Goal: Task Accomplishment & Management: Manage account settings

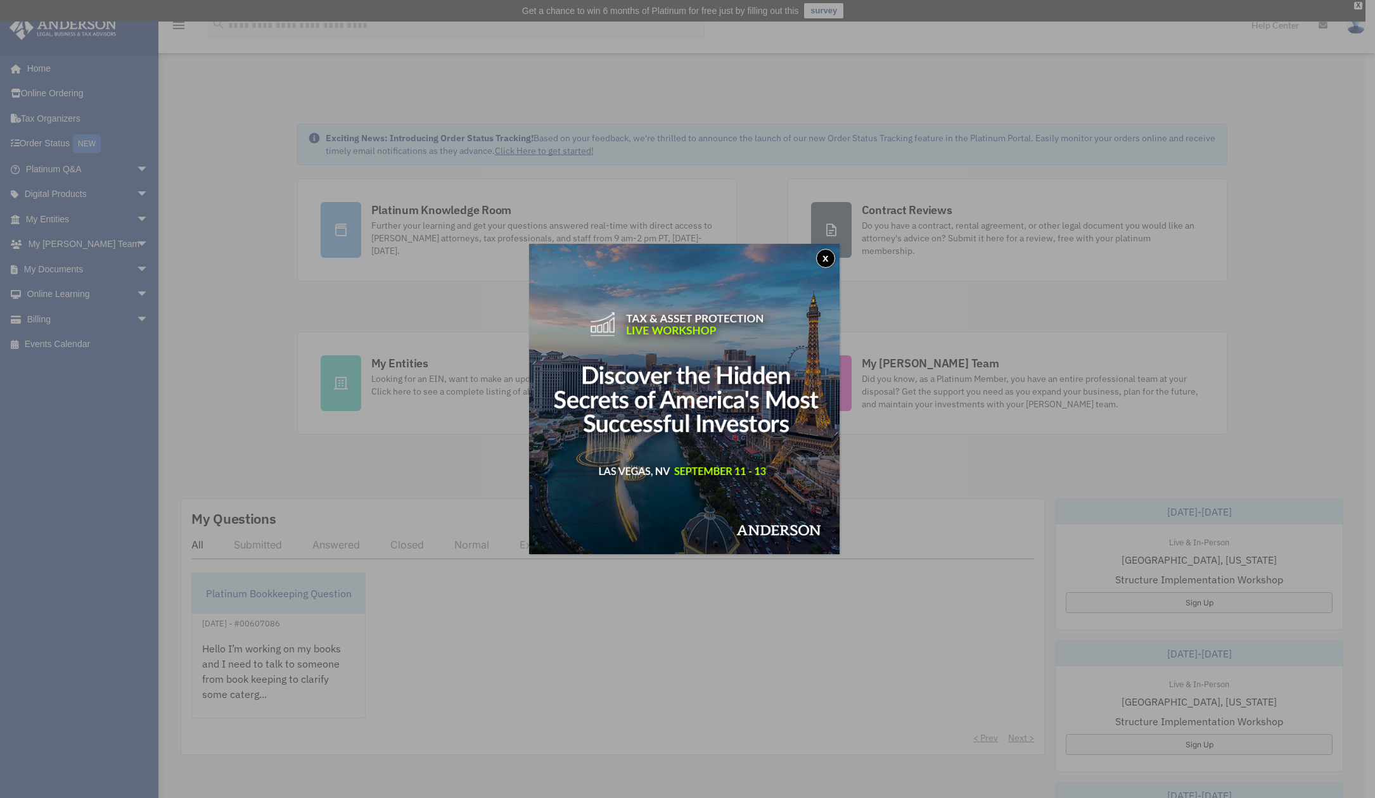
click at [831, 257] on button "x" at bounding box center [825, 258] width 19 height 19
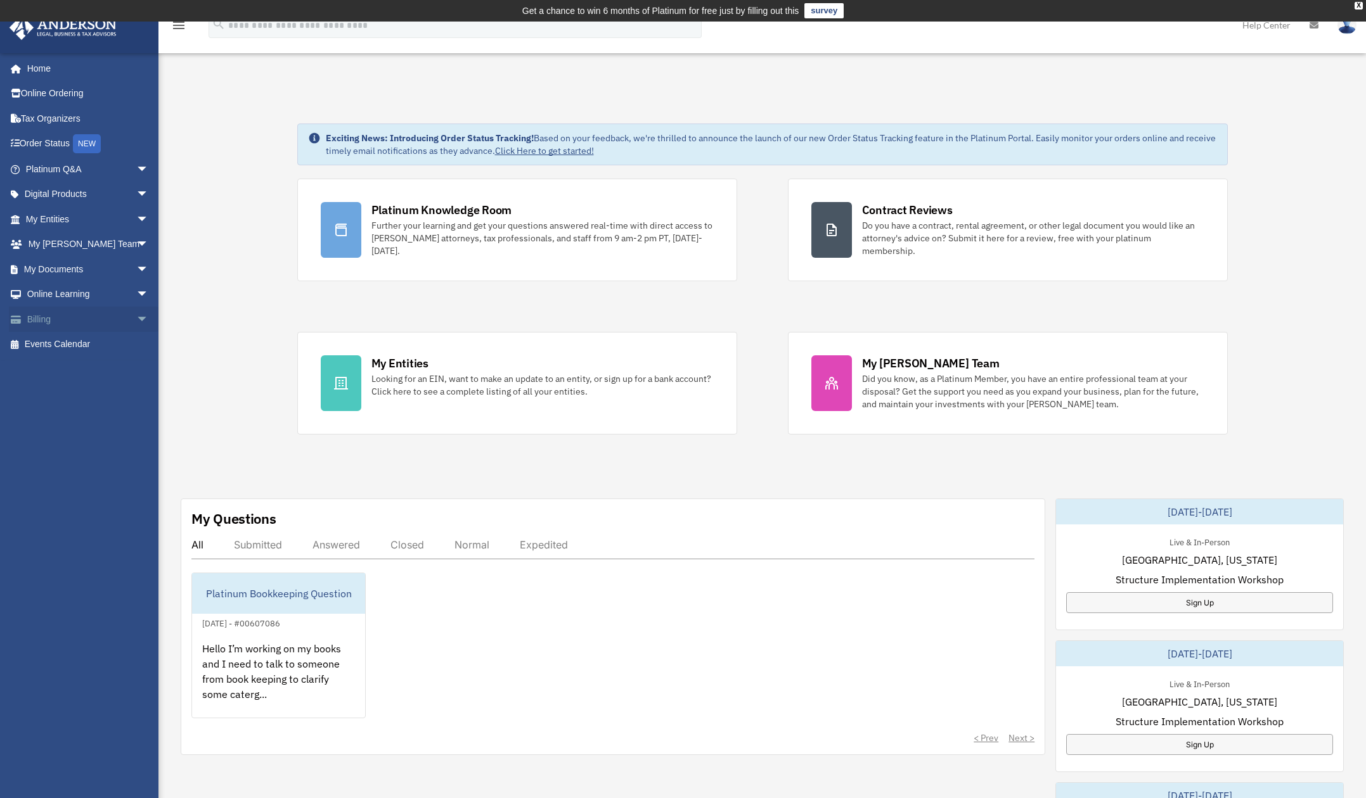
click at [136, 322] on span "arrow_drop_down" at bounding box center [148, 320] width 25 height 26
click at [99, 394] on link "Manage Payments" at bounding box center [93, 395] width 150 height 25
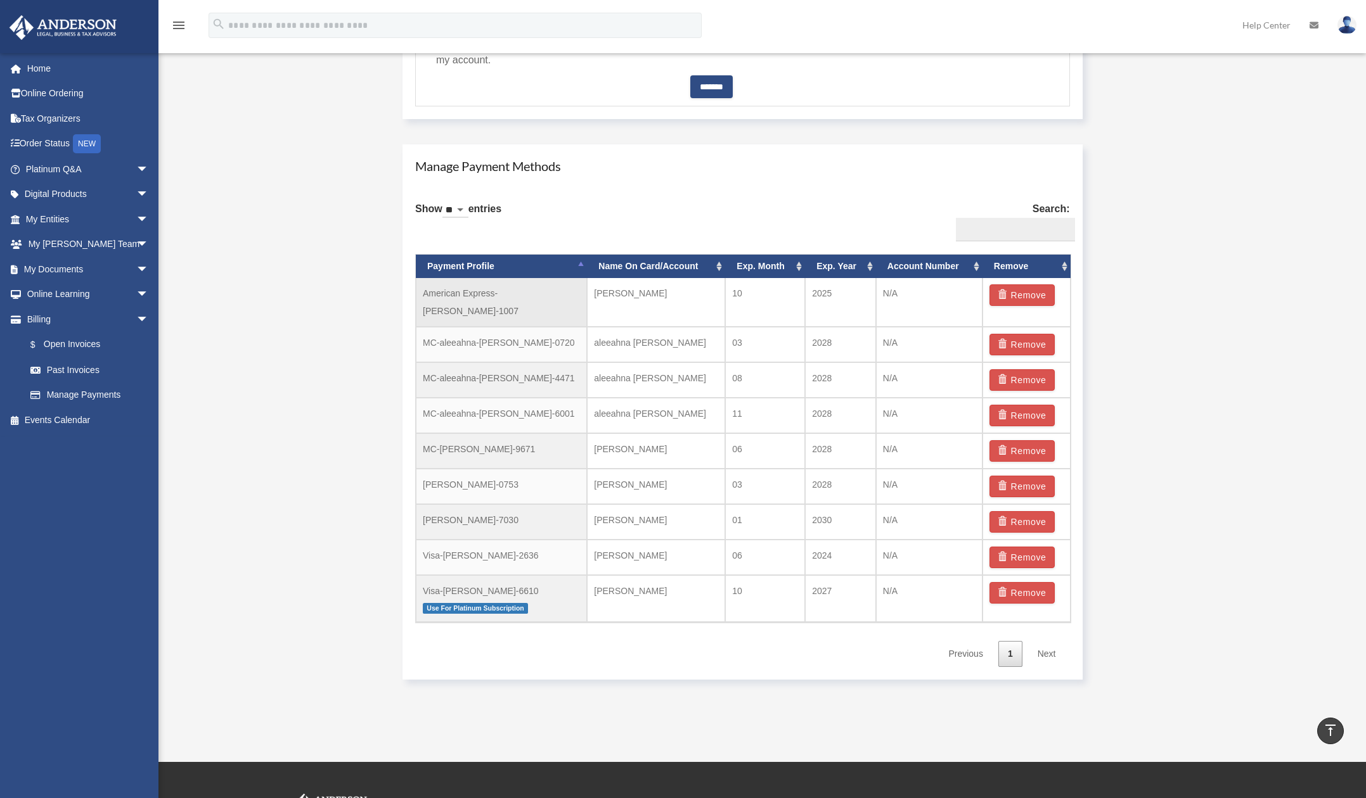
scroll to position [760, 0]
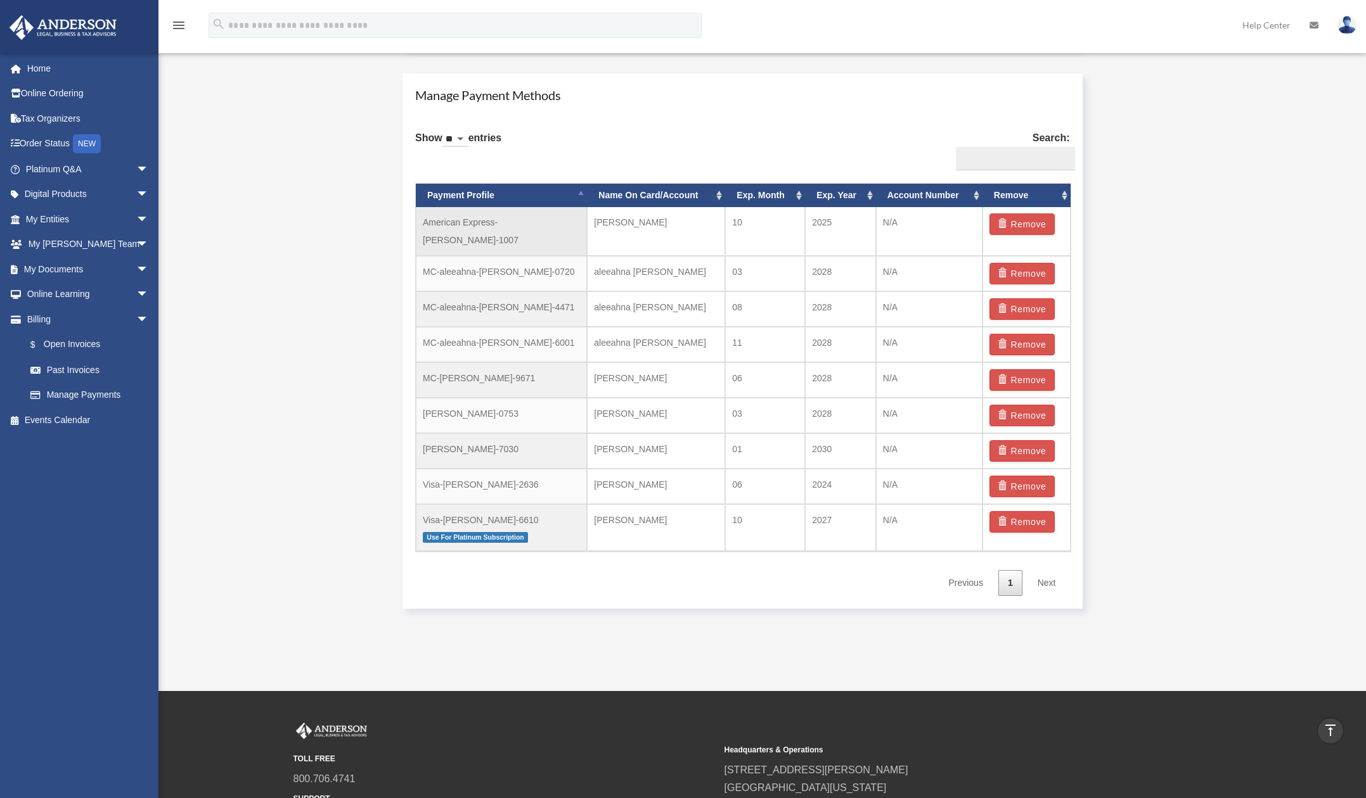
click at [496, 223] on td "American Express-[PERSON_NAME]-1007" at bounding box center [501, 231] width 171 height 49
click at [584, 233] on td "American Express-Alee-Phan-1007" at bounding box center [501, 231] width 171 height 49
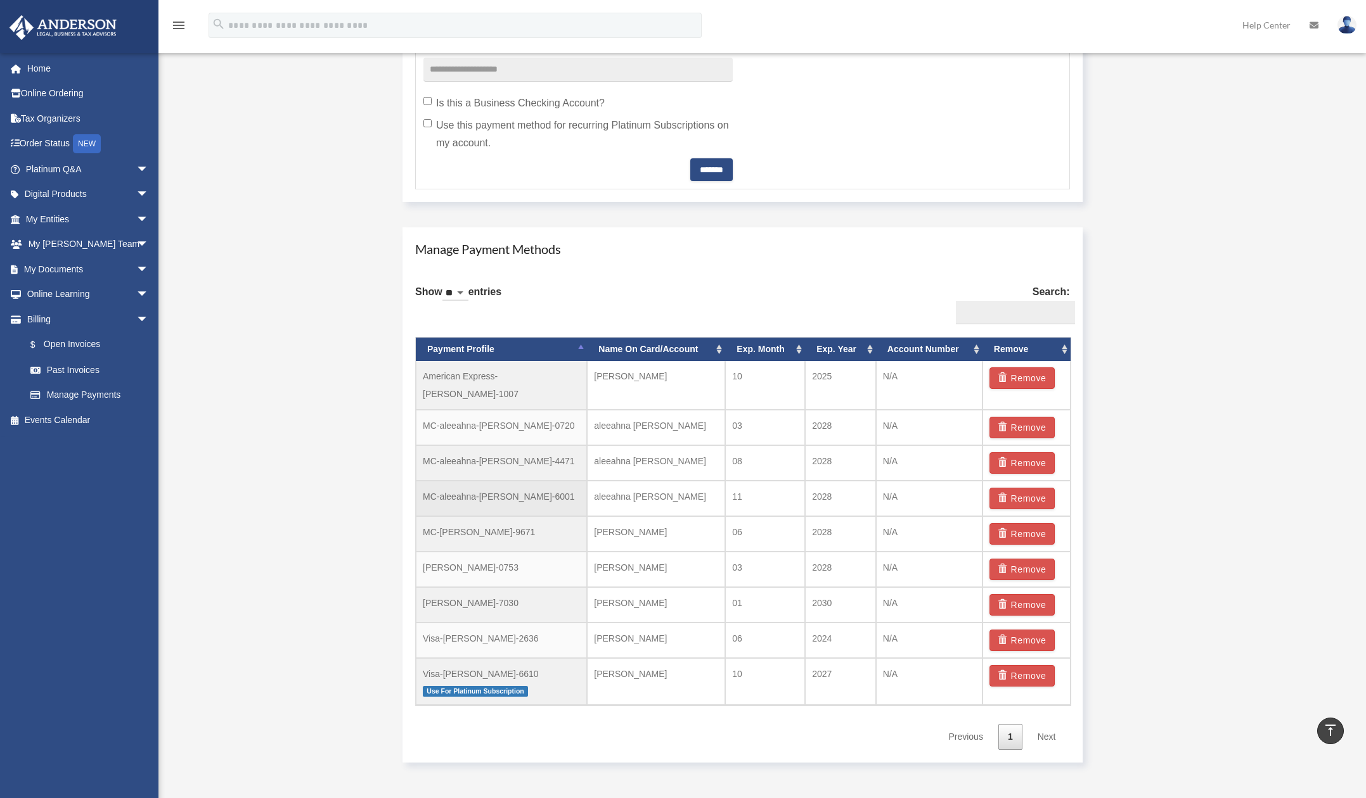
scroll to position [570, 0]
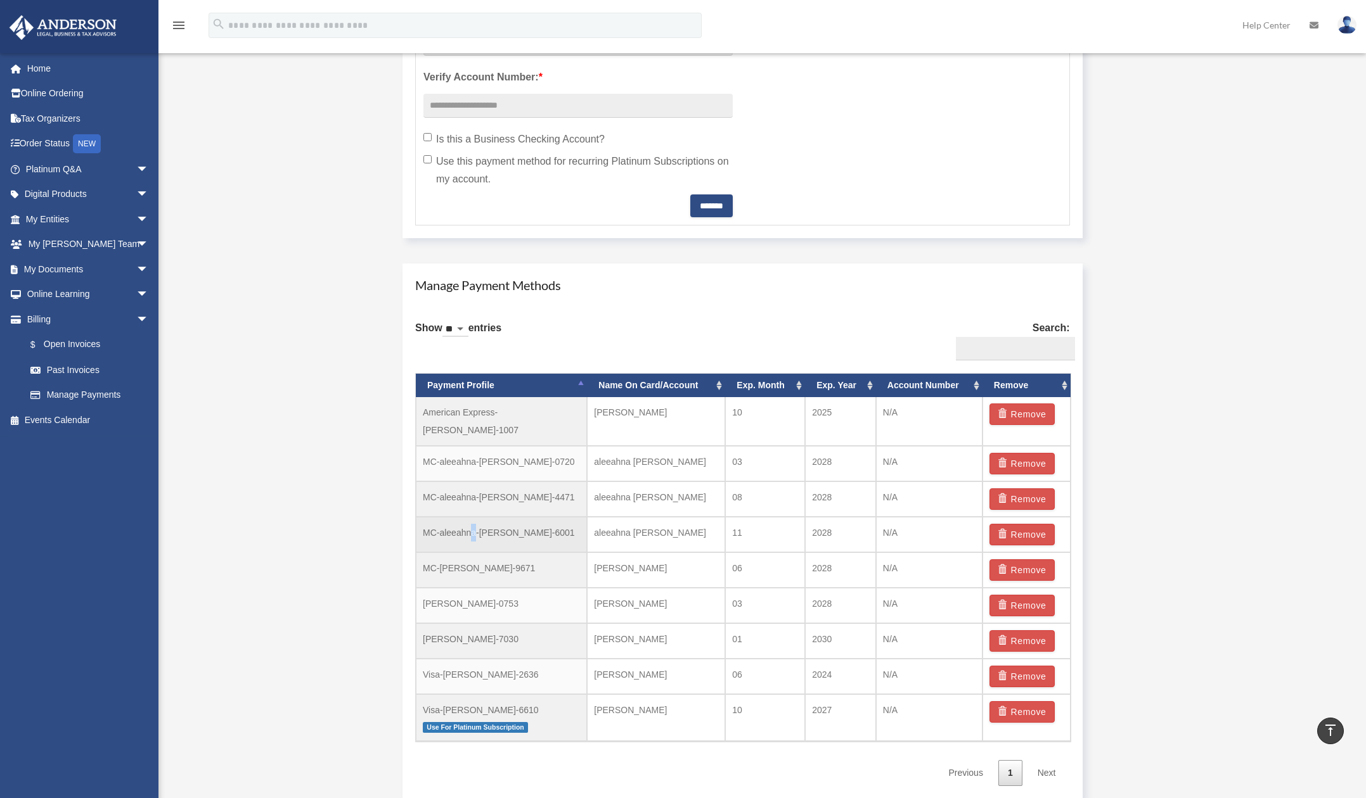
click at [474, 517] on td "MC-aleeahna-phan-6001" at bounding box center [501, 534] width 171 height 35
click at [541, 520] on td "MC-aleeahna-phan-6001" at bounding box center [501, 534] width 171 height 35
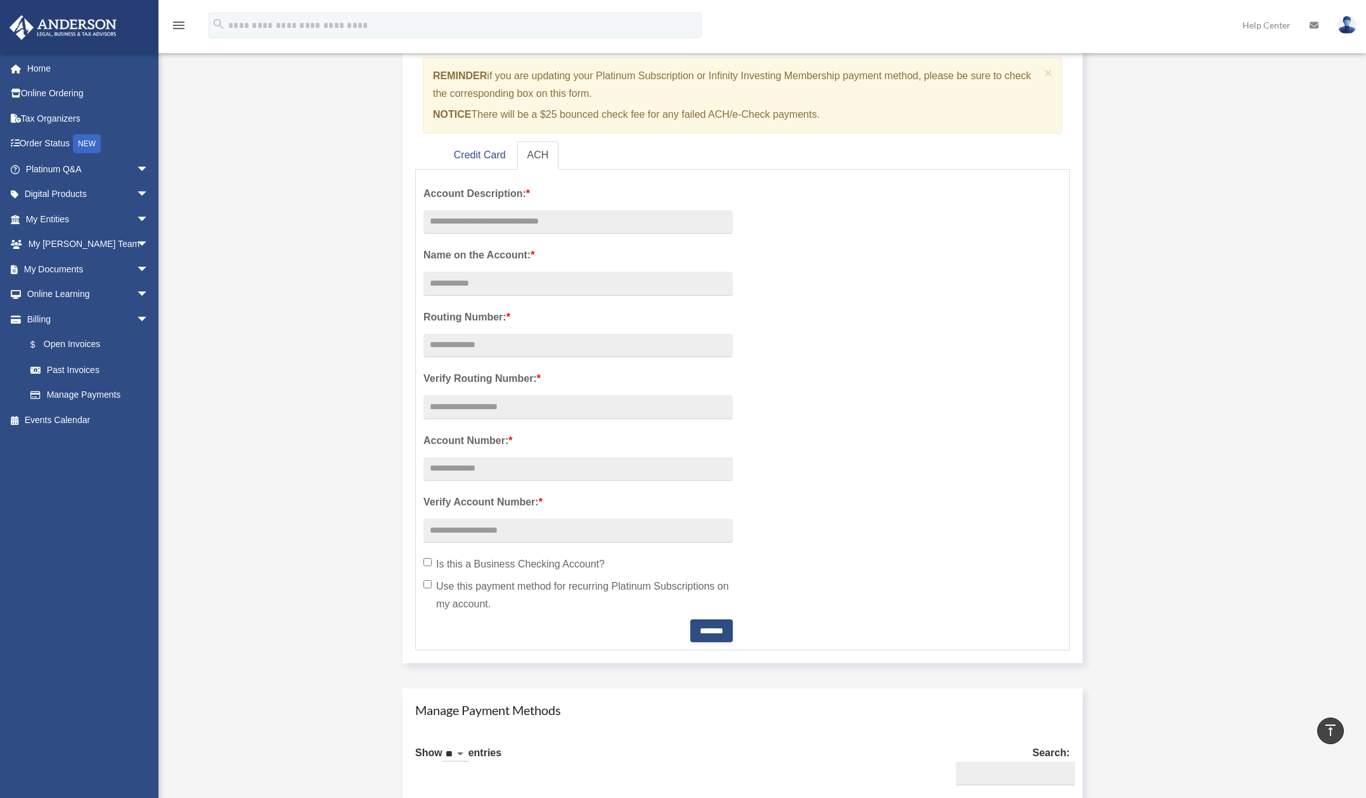
scroll to position [127, 0]
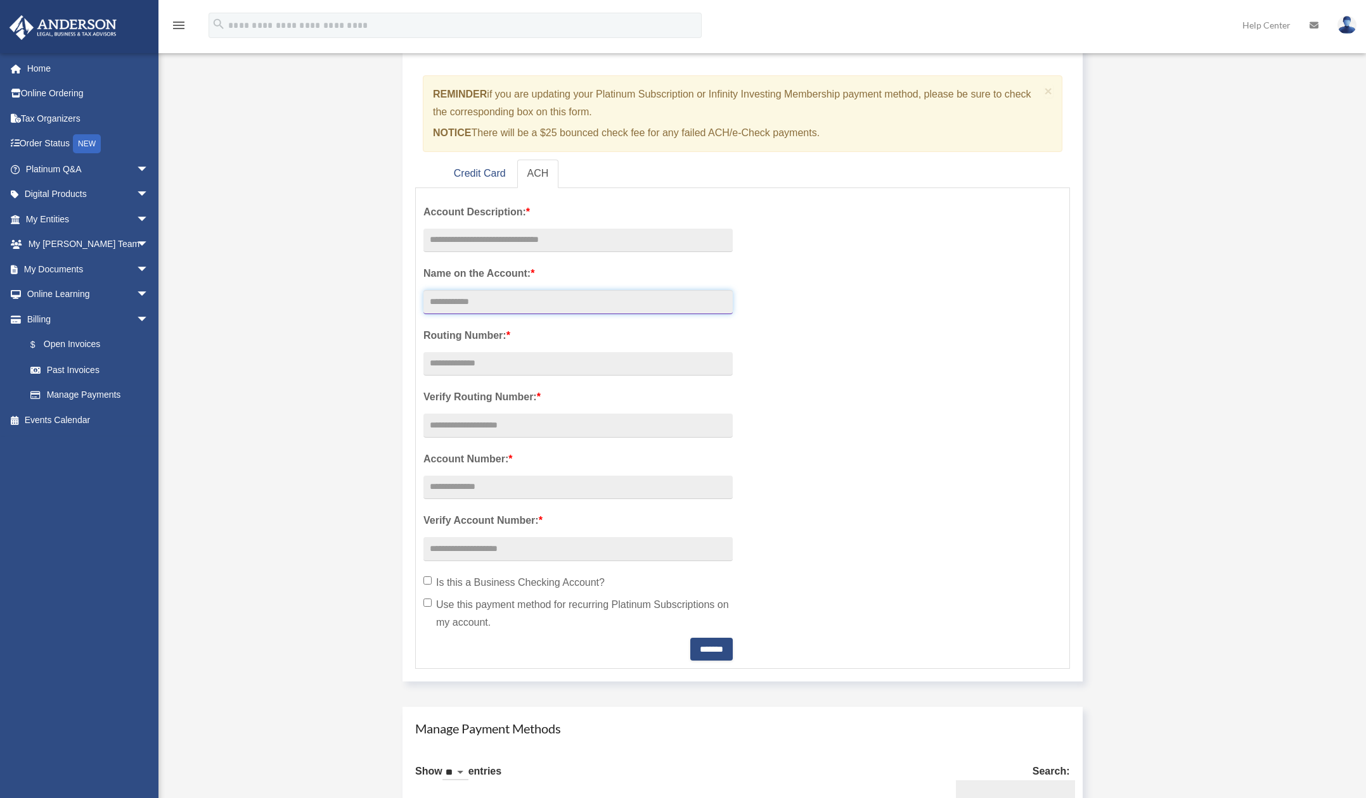
click at [475, 302] on input "Account Description: *" at bounding box center [577, 302] width 309 height 24
click at [769, 290] on div "Account Description: * Name on the Account: * Routing Number: * Verify Routing …" at bounding box center [742, 428] width 657 height 465
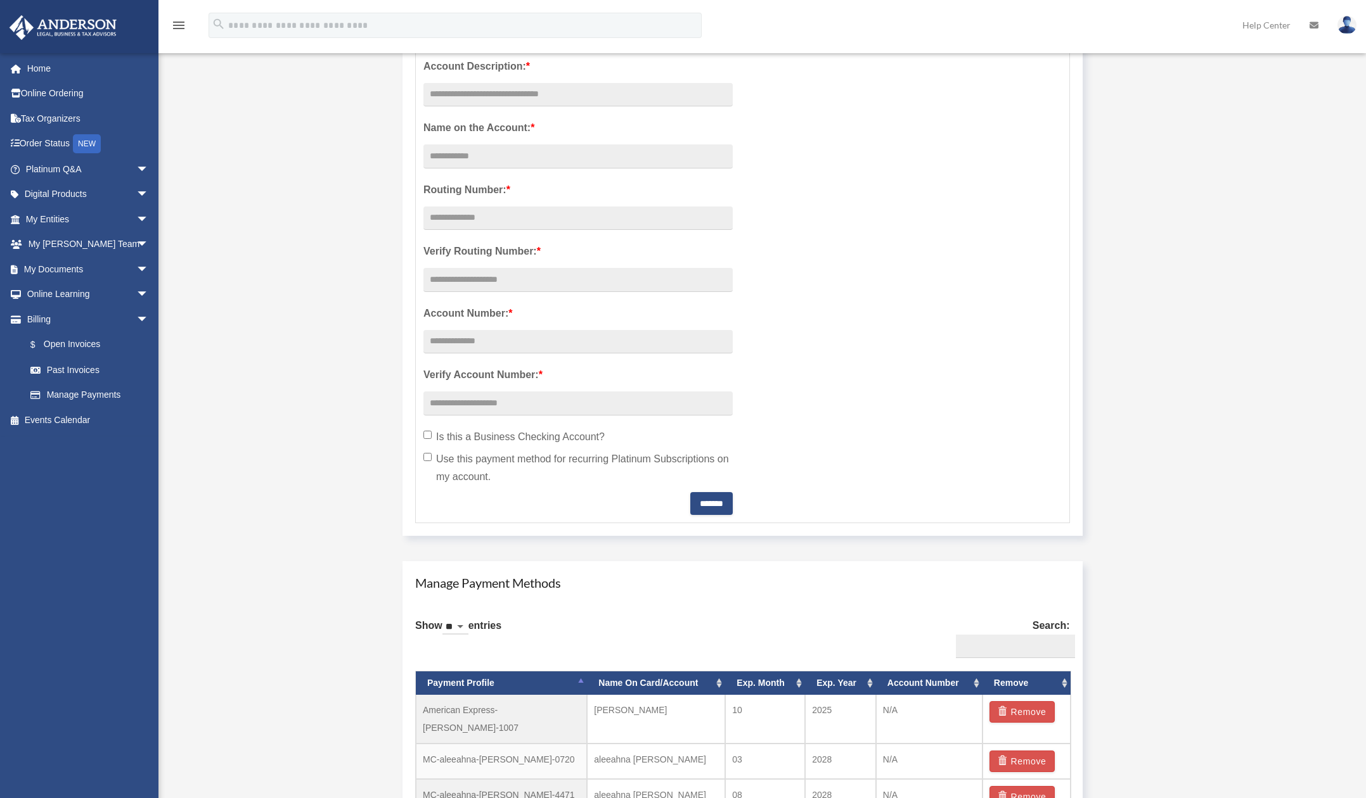
scroll to position [507, 0]
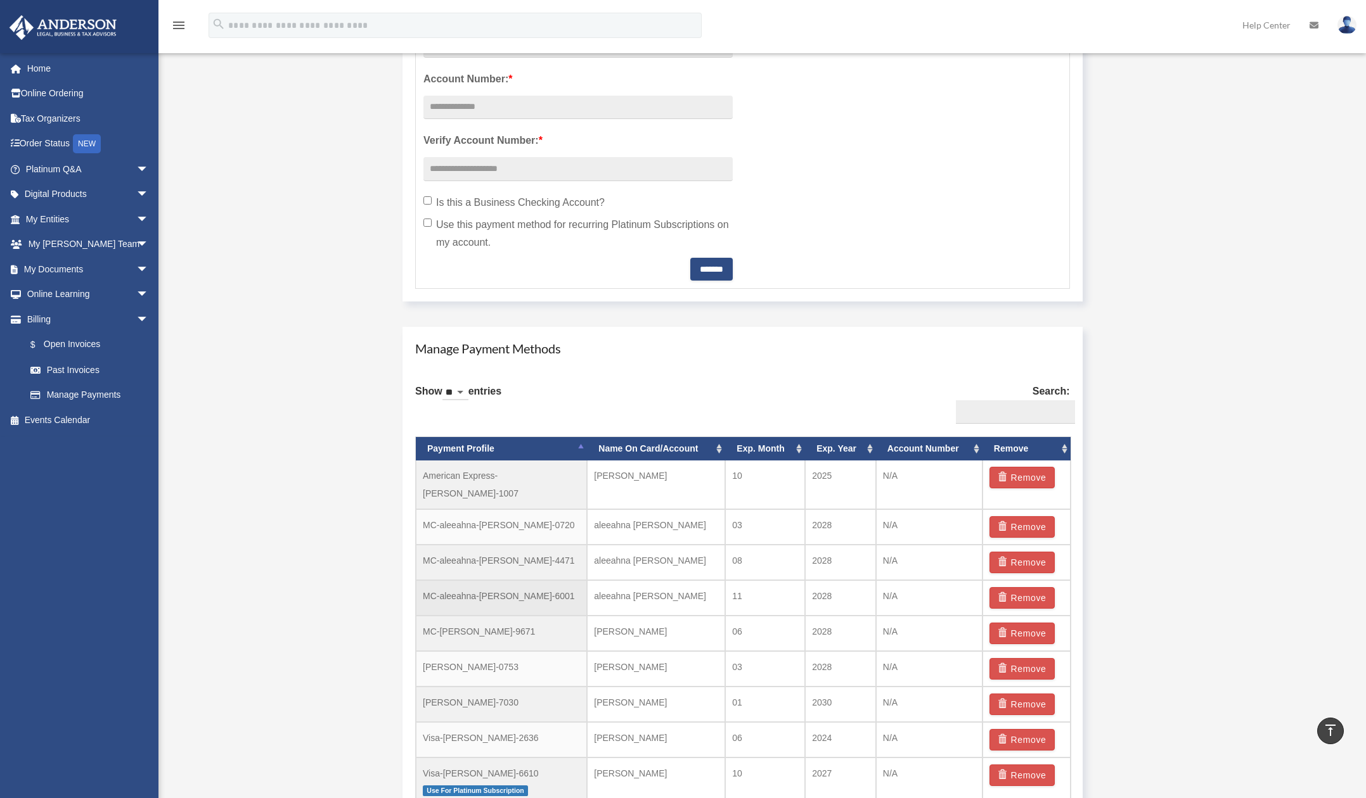
click at [505, 582] on td "MC-aleeahna-phan-6001" at bounding box center [501, 597] width 171 height 35
click at [74, 376] on link "Past Invoices" at bounding box center [93, 369] width 150 height 25
click at [90, 373] on link "Past Invoices" at bounding box center [93, 369] width 150 height 25
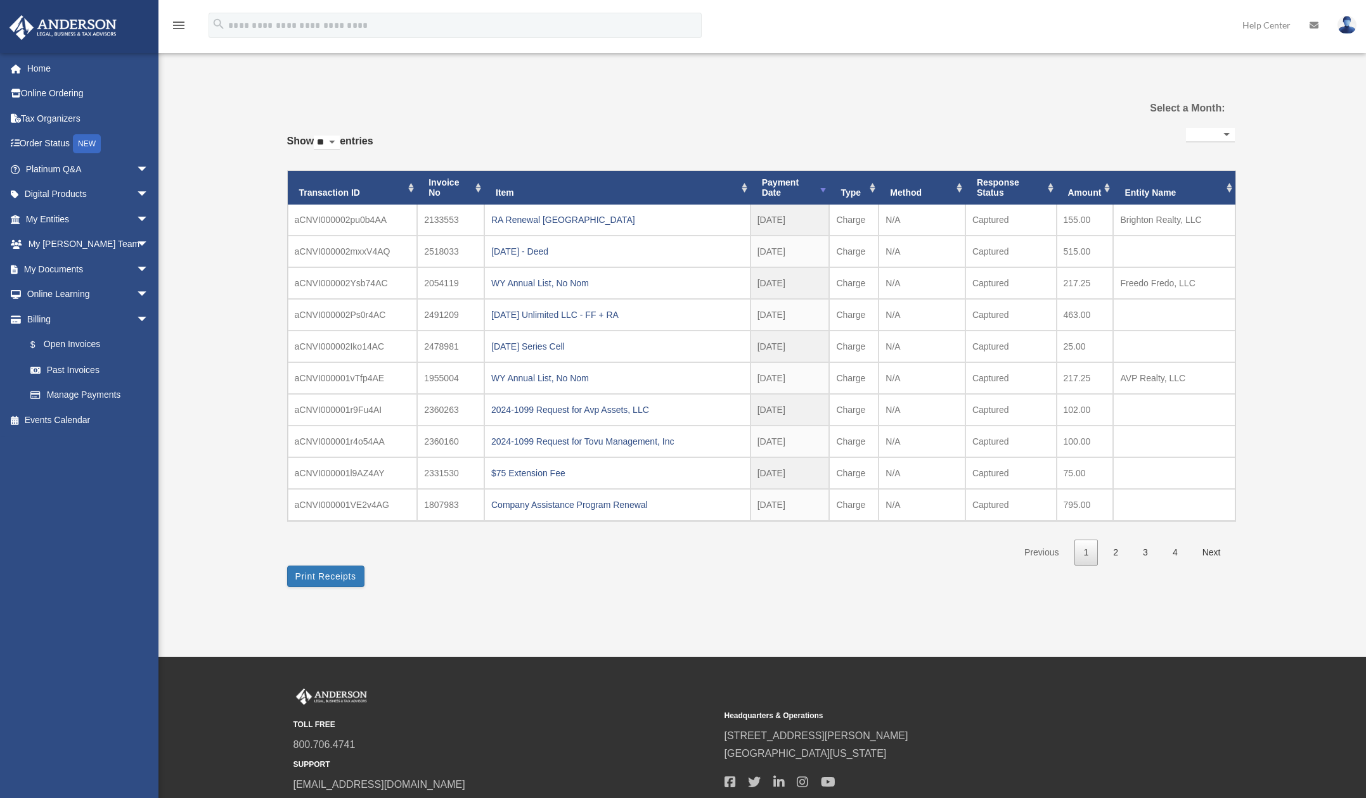
select select
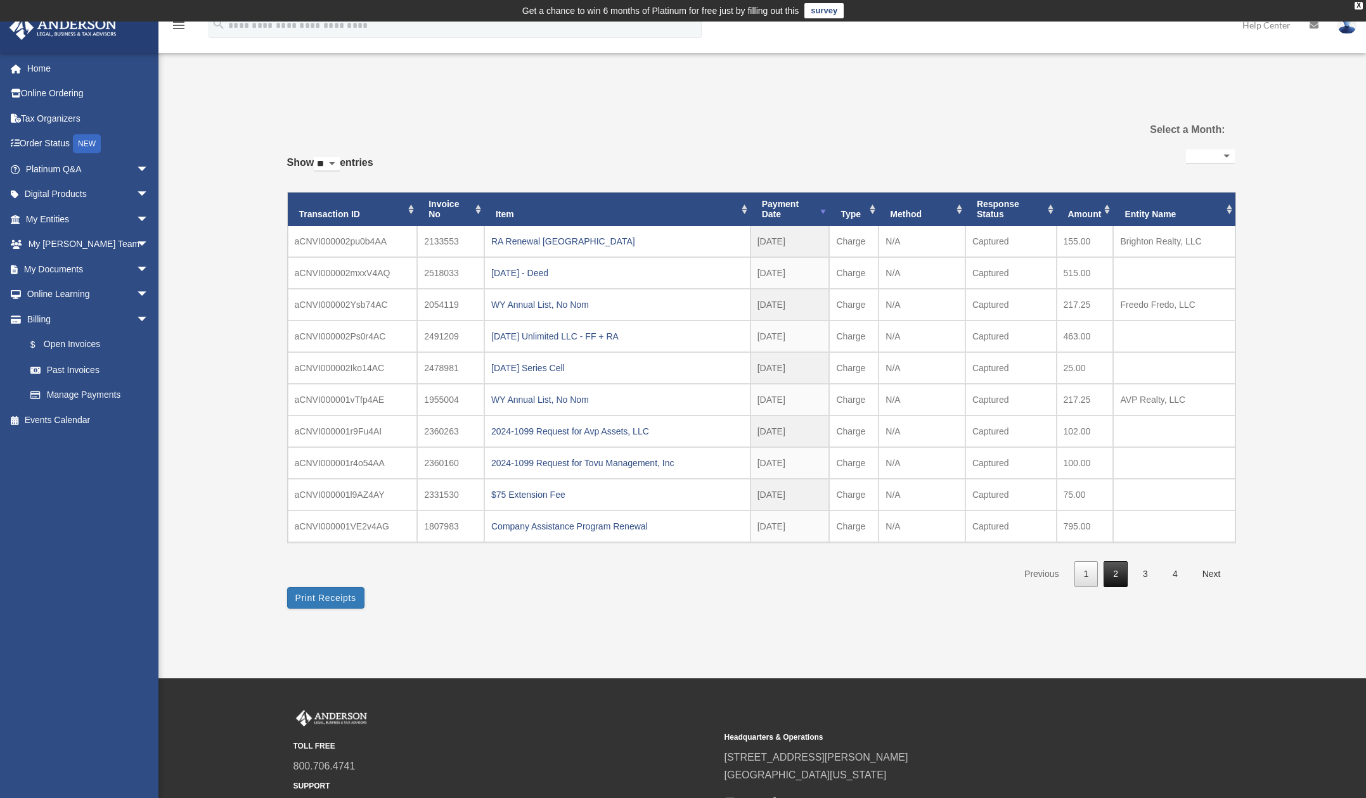
click at [1119, 576] on link "2" at bounding box center [1115, 574] width 24 height 26
click at [1151, 571] on link "3" at bounding box center [1145, 574] width 24 height 26
click at [1093, 572] on link "1" at bounding box center [1086, 574] width 24 height 26
click at [1092, 580] on link "1" at bounding box center [1086, 574] width 24 height 26
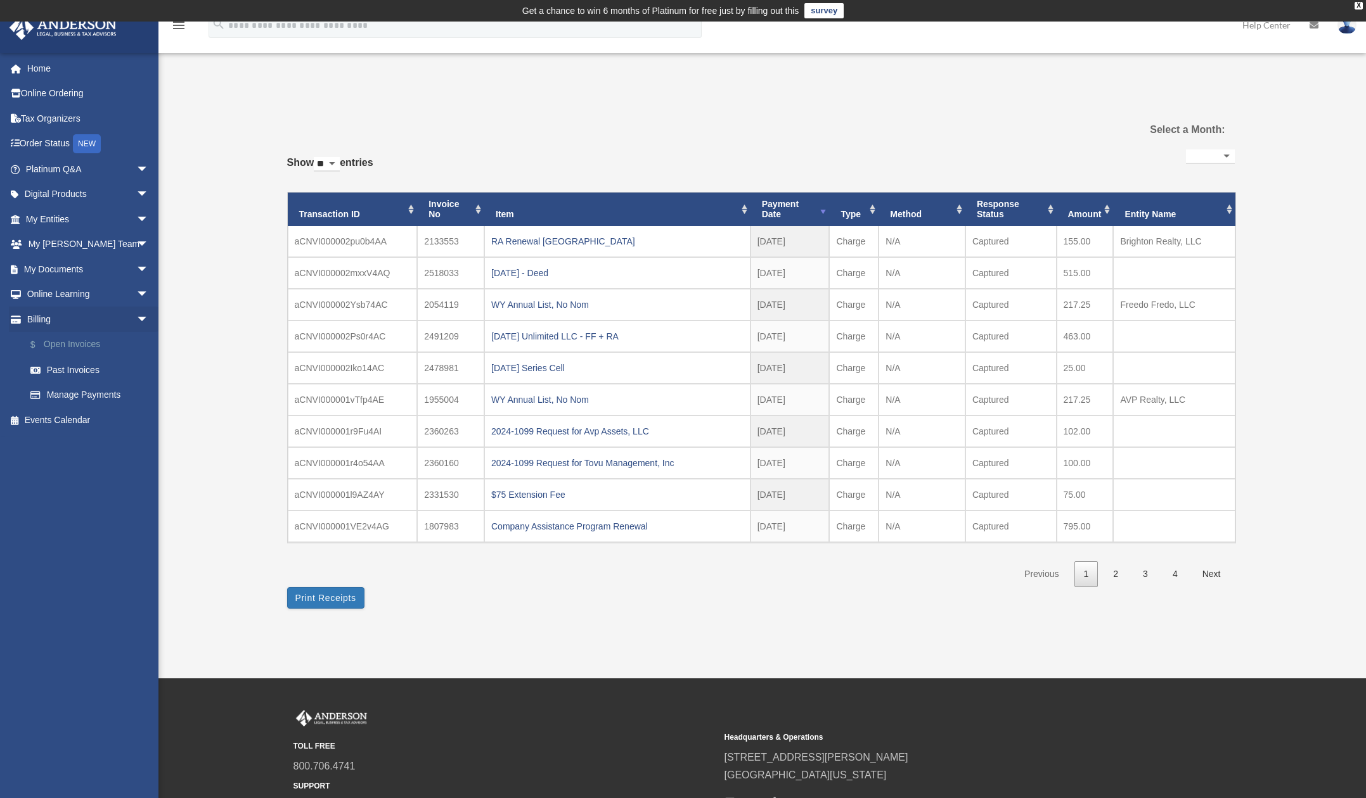
click at [63, 347] on link "$ Open Invoices" at bounding box center [93, 345] width 150 height 26
